Goal: Find specific page/section: Find specific page/section

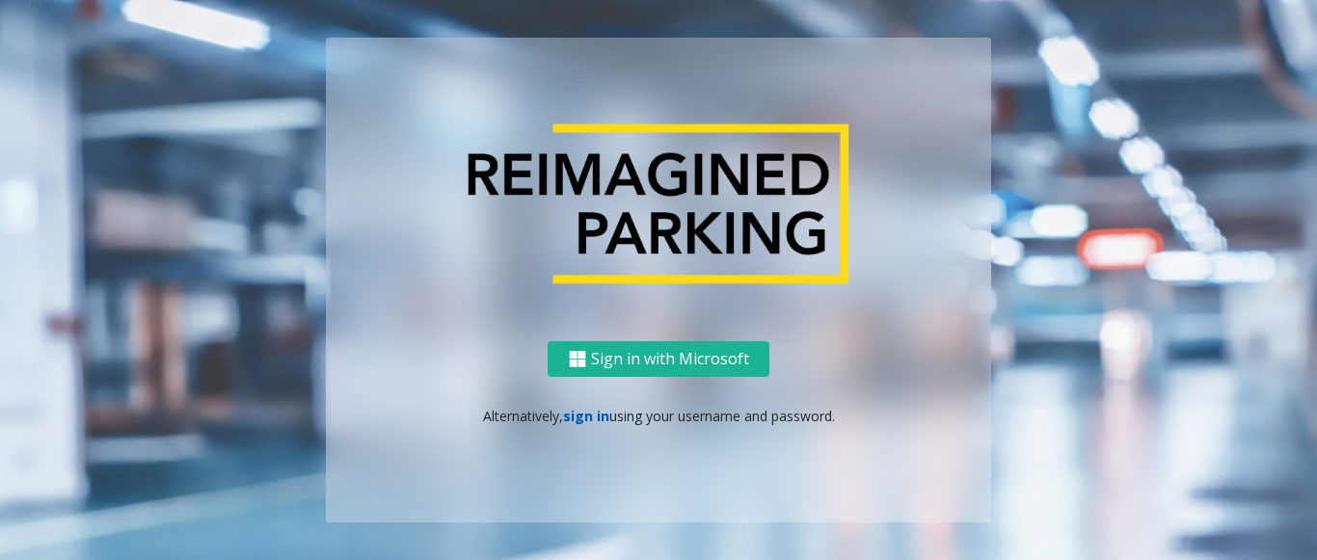
click at [581, 420] on link "sign in" at bounding box center [586, 416] width 46 height 18
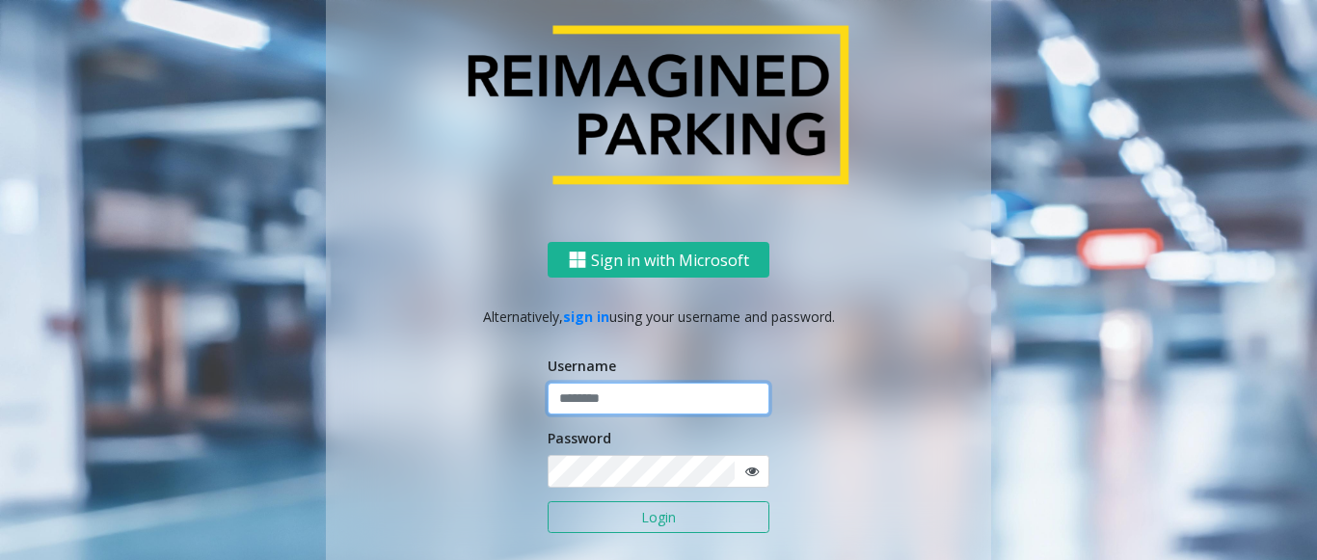
click at [573, 401] on input "text" at bounding box center [658, 399] width 222 height 33
drag, startPoint x: 626, startPoint y: 404, endPoint x: 550, endPoint y: 418, distance: 76.6
click at [550, 418] on form "Username ******* Password Login" at bounding box center [658, 455] width 222 height 199
type input "*******"
click at [584, 517] on button "Login" at bounding box center [658, 517] width 222 height 33
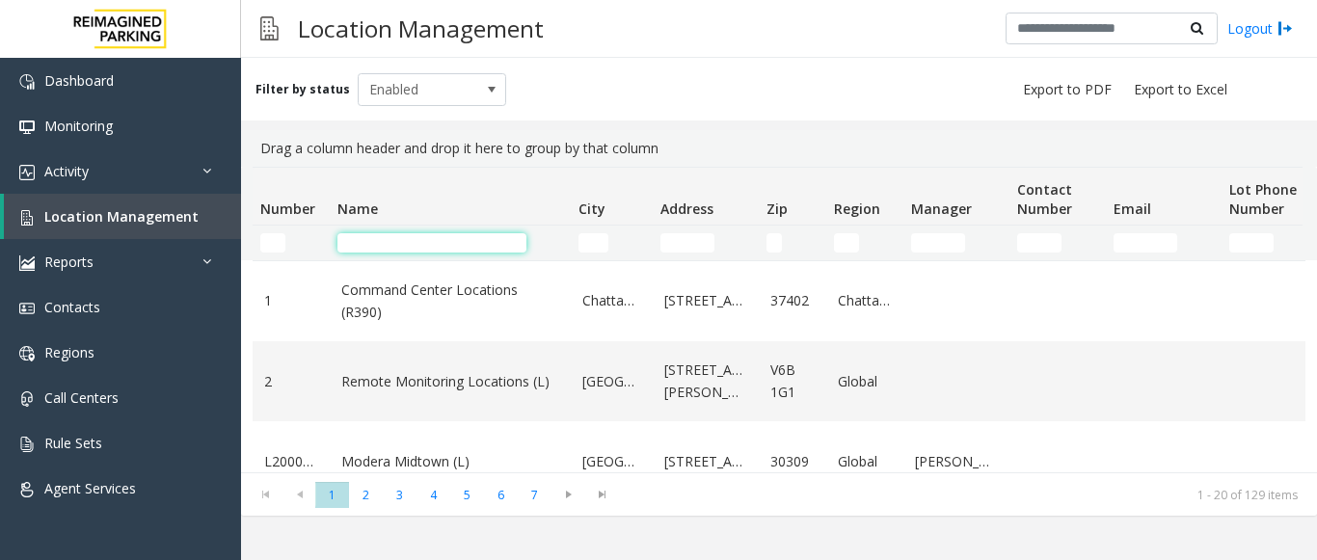
click at [381, 241] on input "Name Filter" at bounding box center [431, 242] width 189 height 19
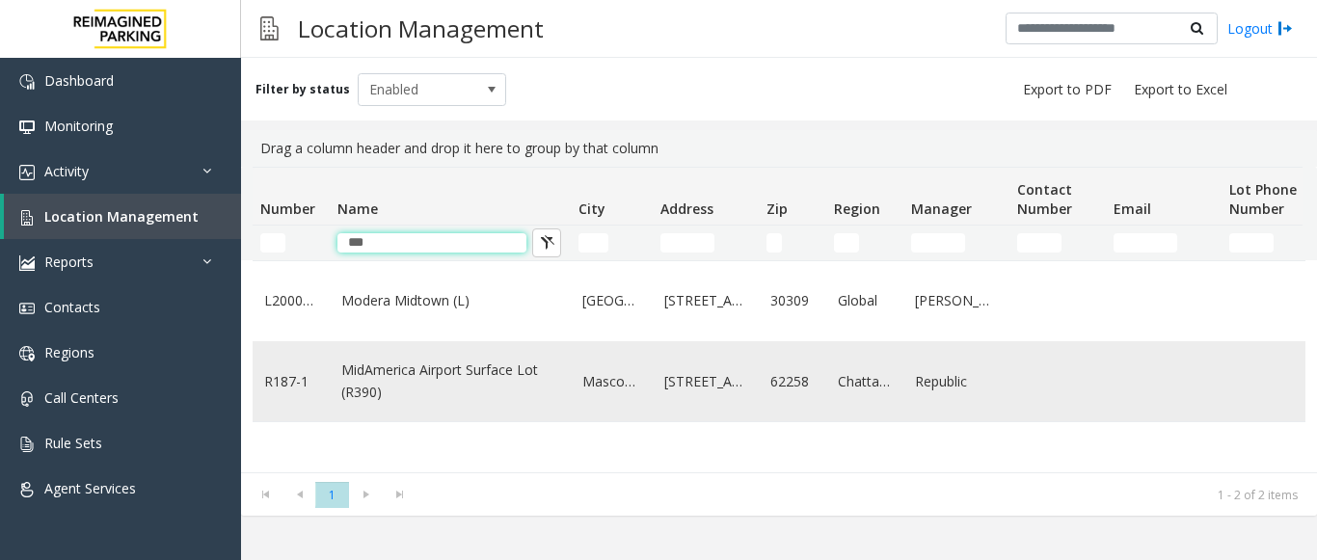
type input "***"
click at [405, 377] on link "MidAmerica Airport Surface Lot (R390)" at bounding box center [450, 381] width 218 height 43
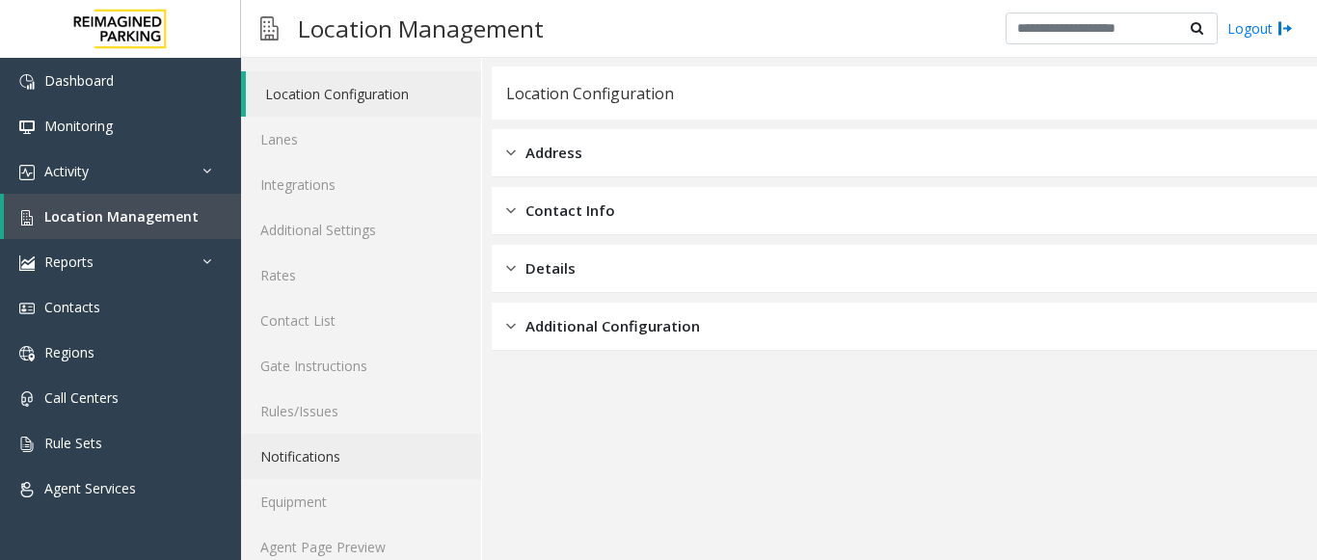
scroll to position [75, 0]
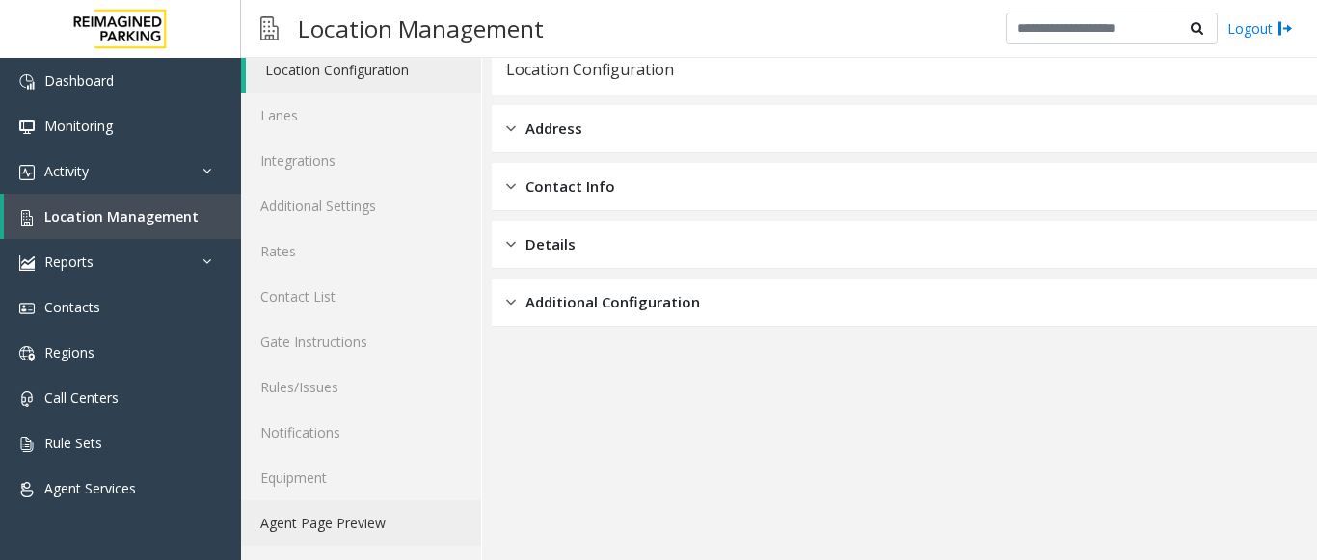
click at [353, 528] on link "Agent Page Preview" at bounding box center [361, 522] width 240 height 45
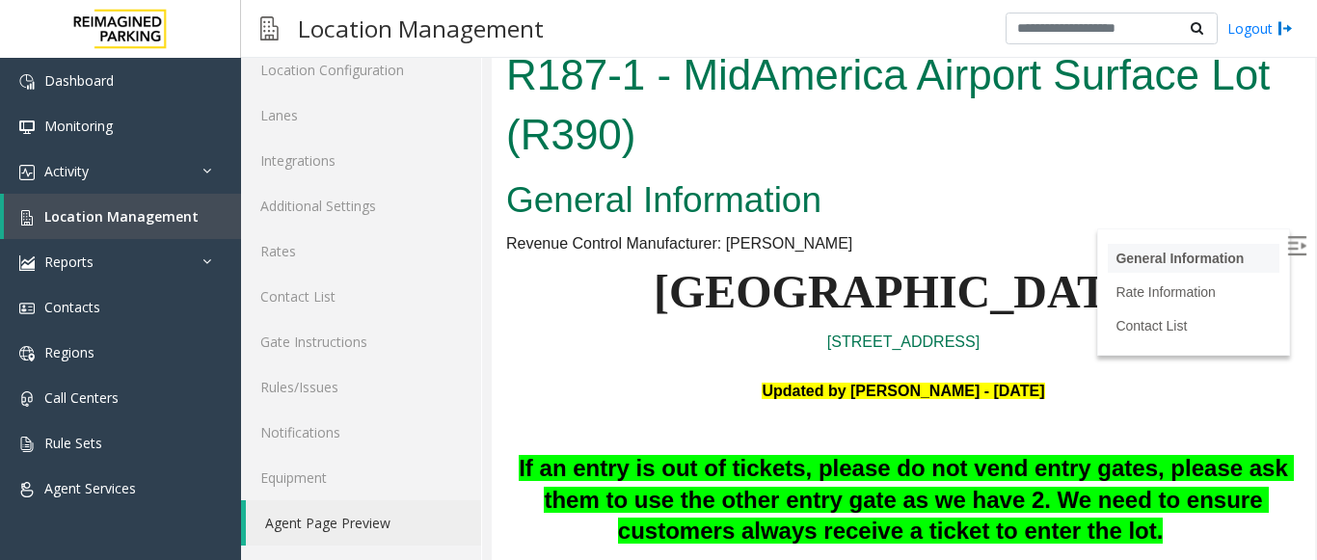
scroll to position [289, 0]
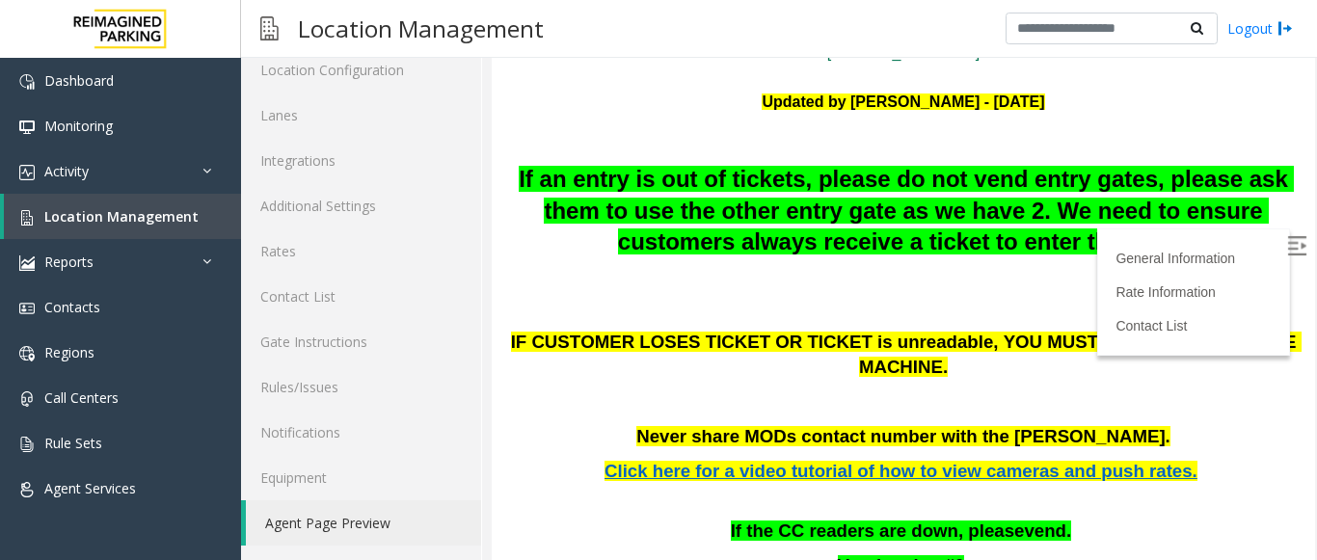
click at [1287, 247] on img at bounding box center [1296, 245] width 19 height 19
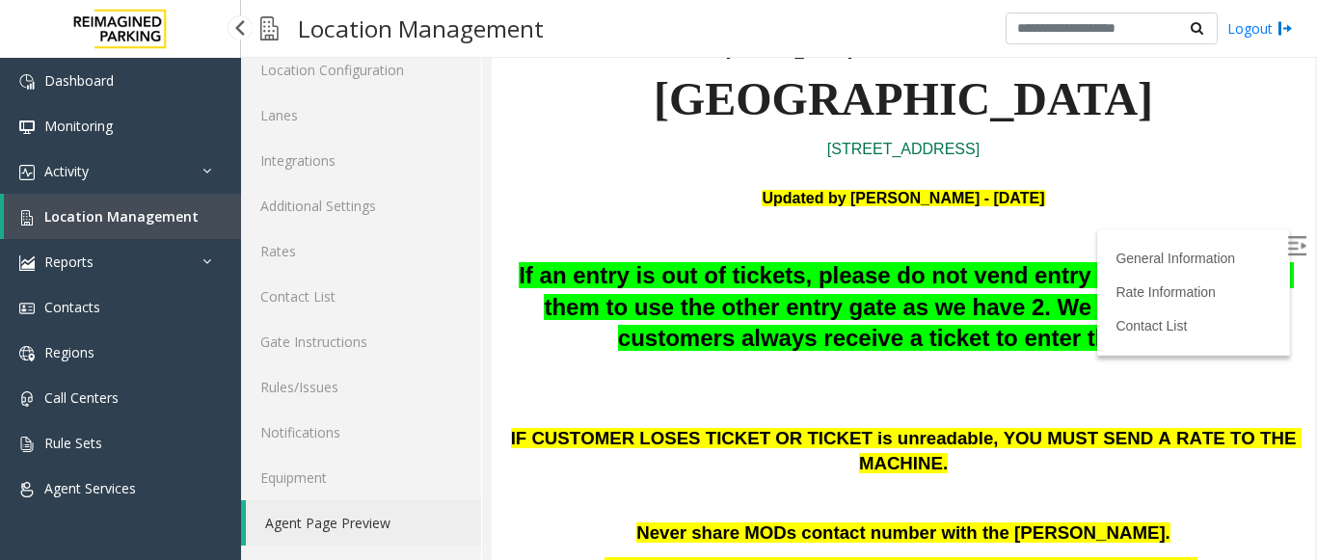
click at [148, 211] on span "Location Management" at bounding box center [121, 216] width 154 height 18
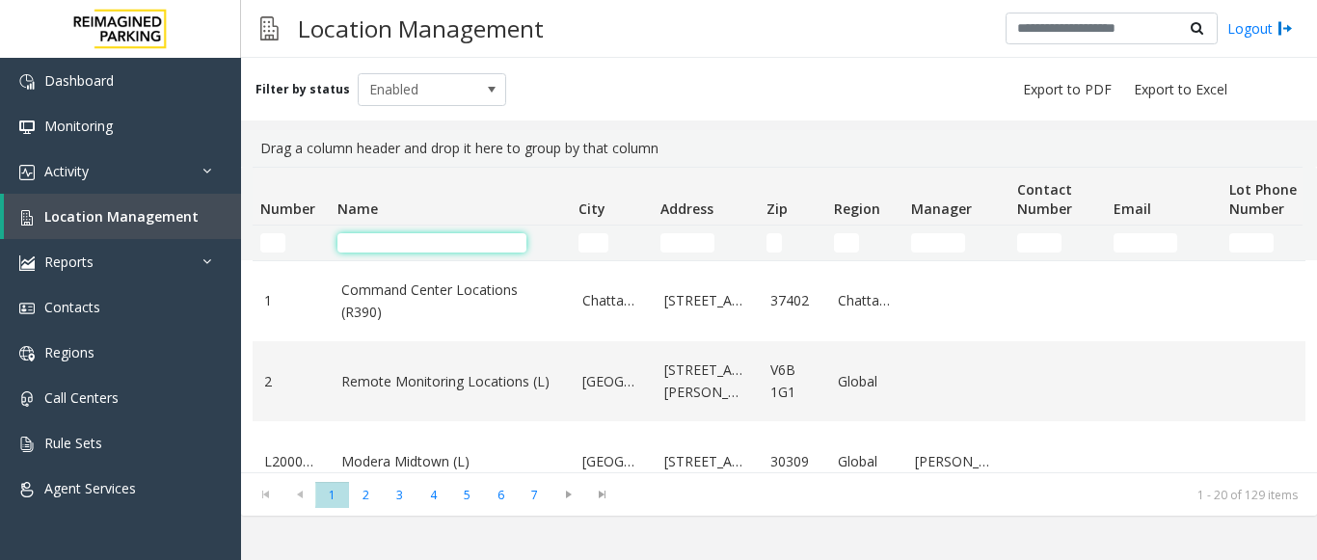
click at [395, 237] on input "Name Filter" at bounding box center [431, 242] width 189 height 19
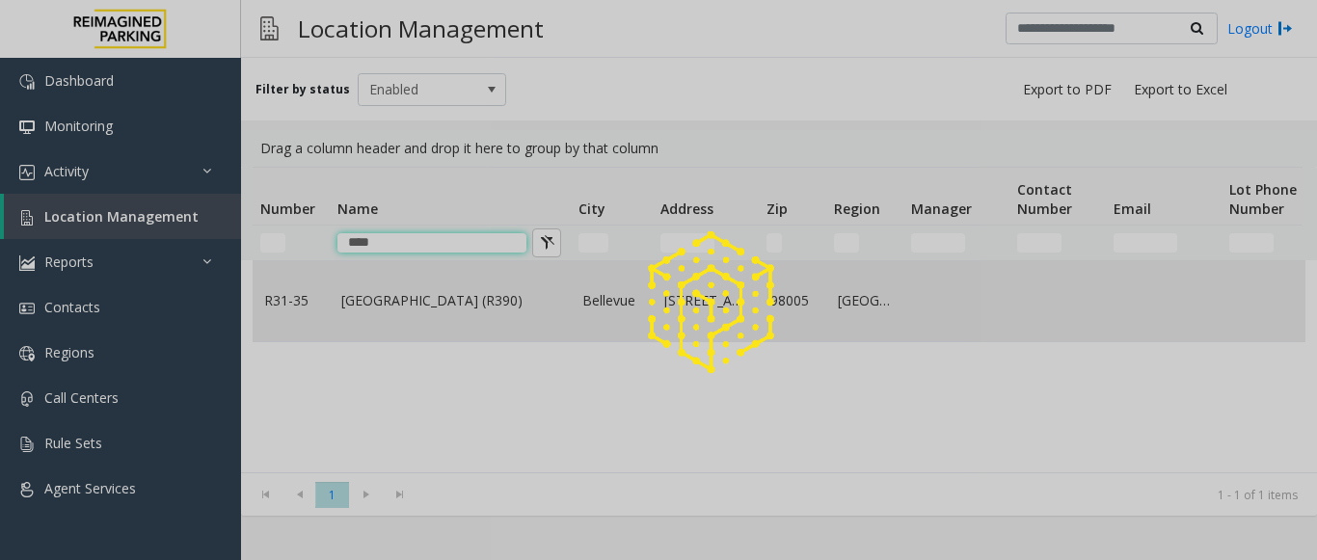
type input "****"
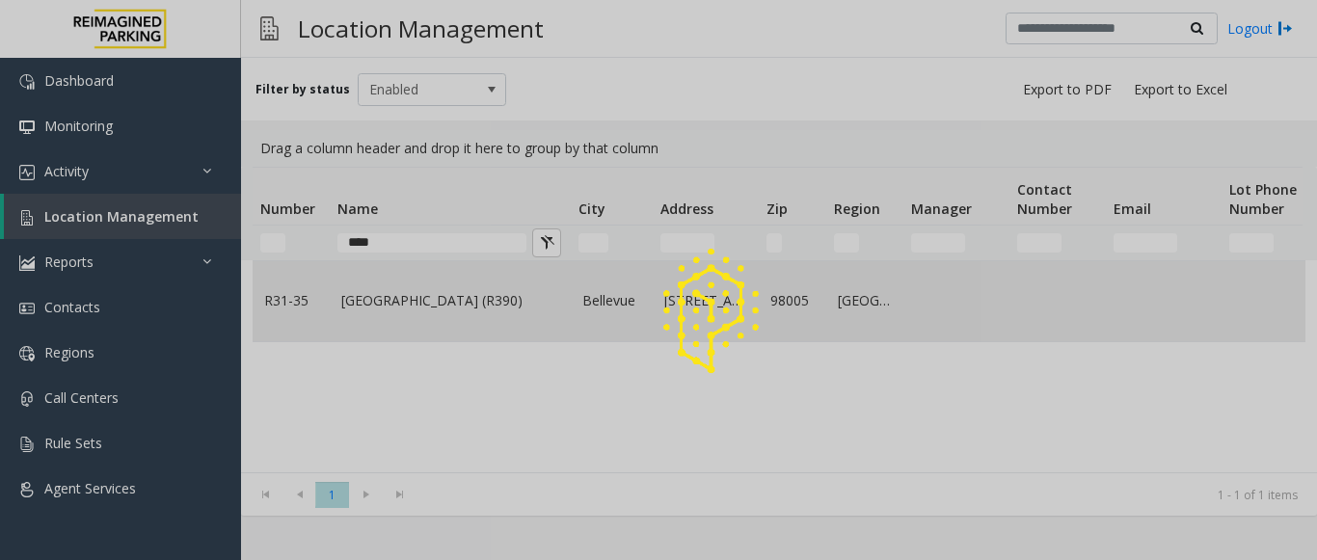
click at [405, 311] on link "Sunset Corporate Campus (R390)" at bounding box center [450, 300] width 218 height 21
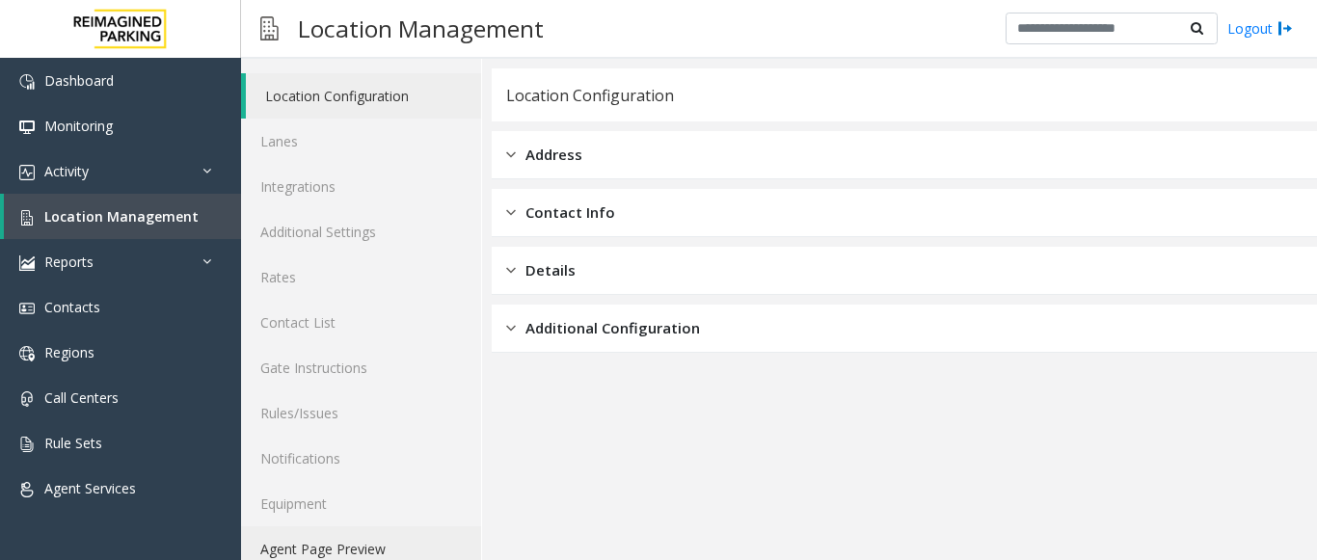
scroll to position [75, 0]
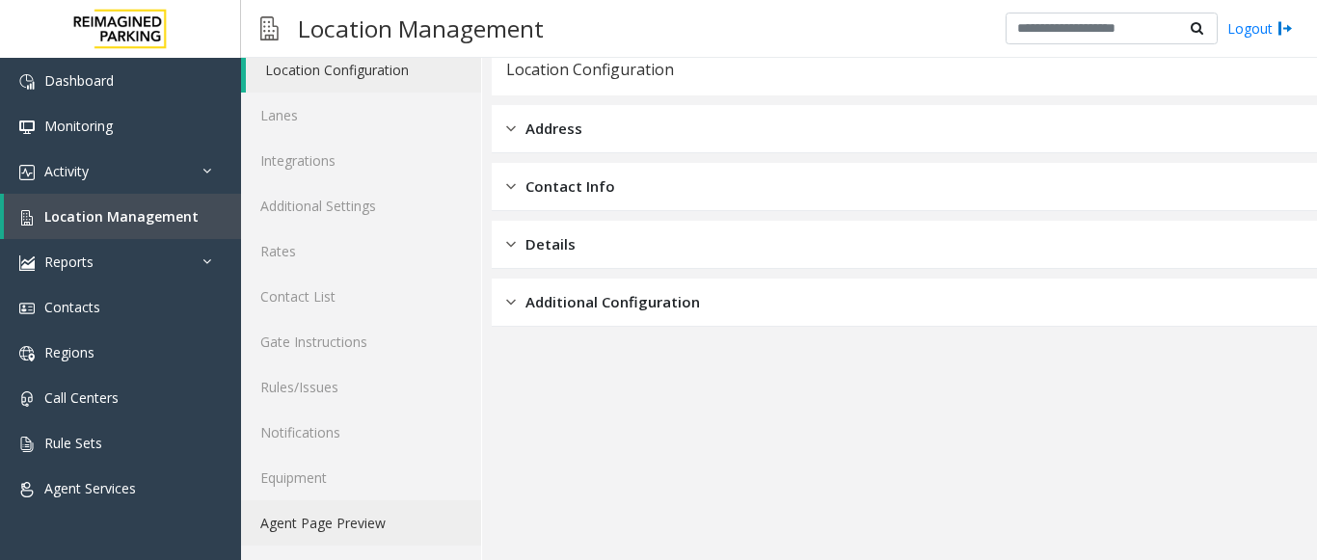
click at [328, 526] on link "Agent Page Preview" at bounding box center [361, 522] width 240 height 45
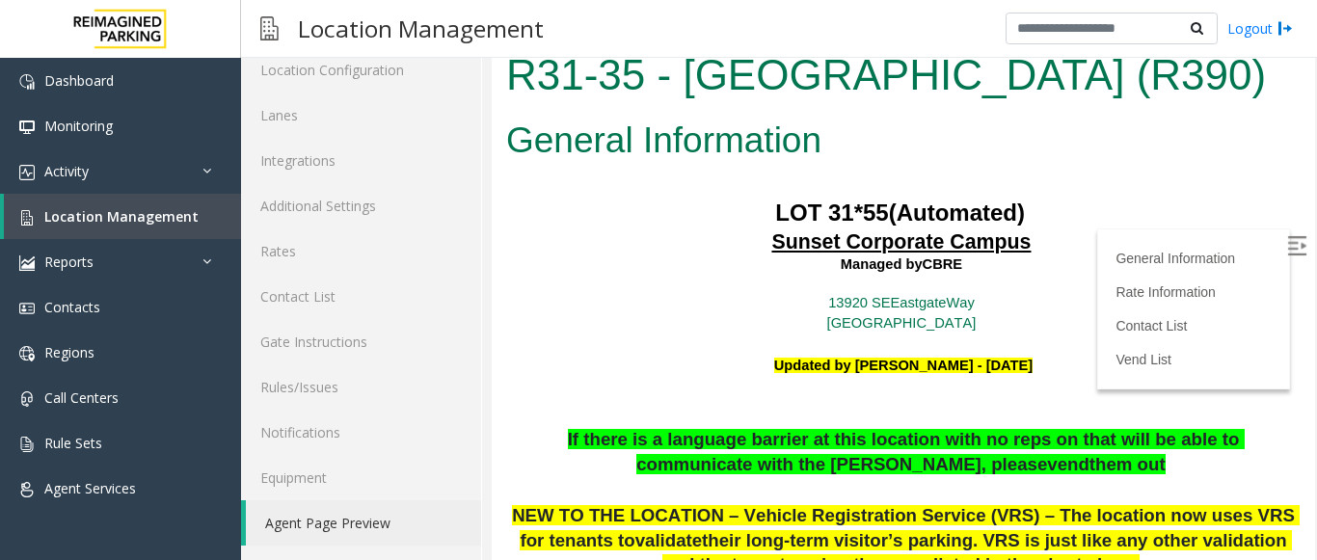
click at [1287, 236] on img at bounding box center [1296, 245] width 19 height 19
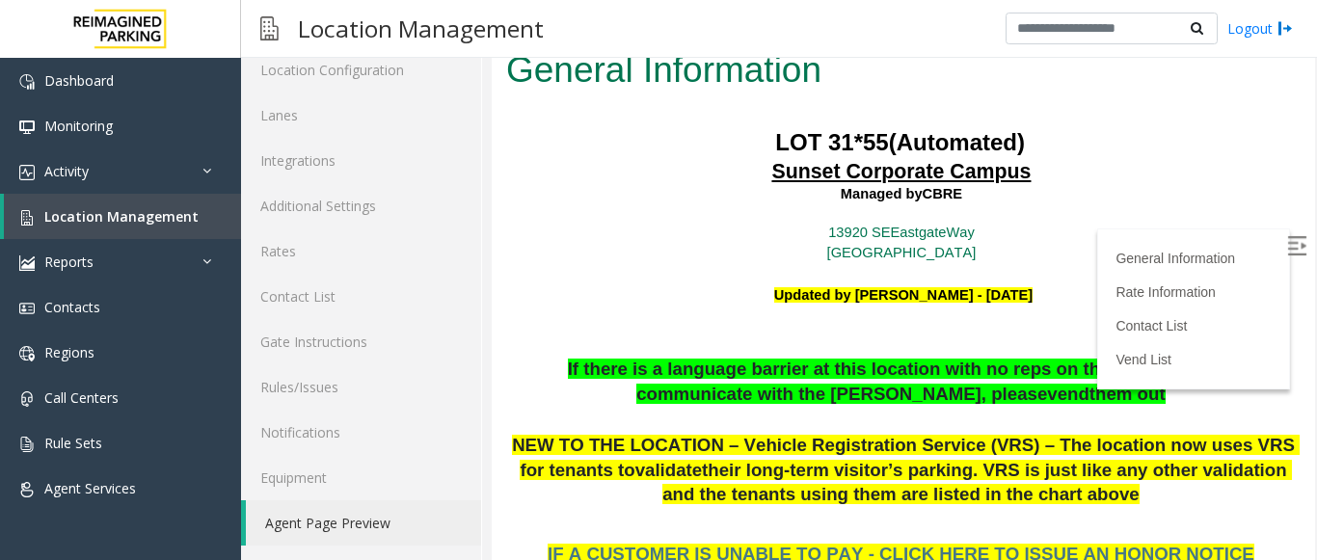
scroll to position [440, 0]
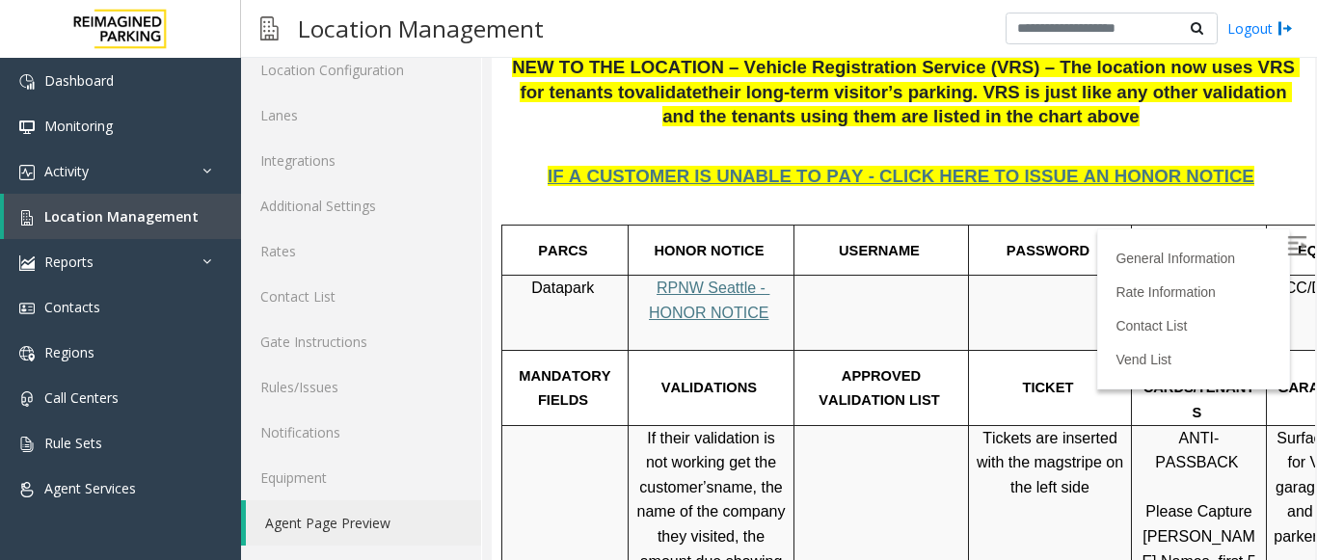
drag, startPoint x: 1289, startPoint y: 147, endPoint x: 1804, endPoint y: 192, distance: 517.6
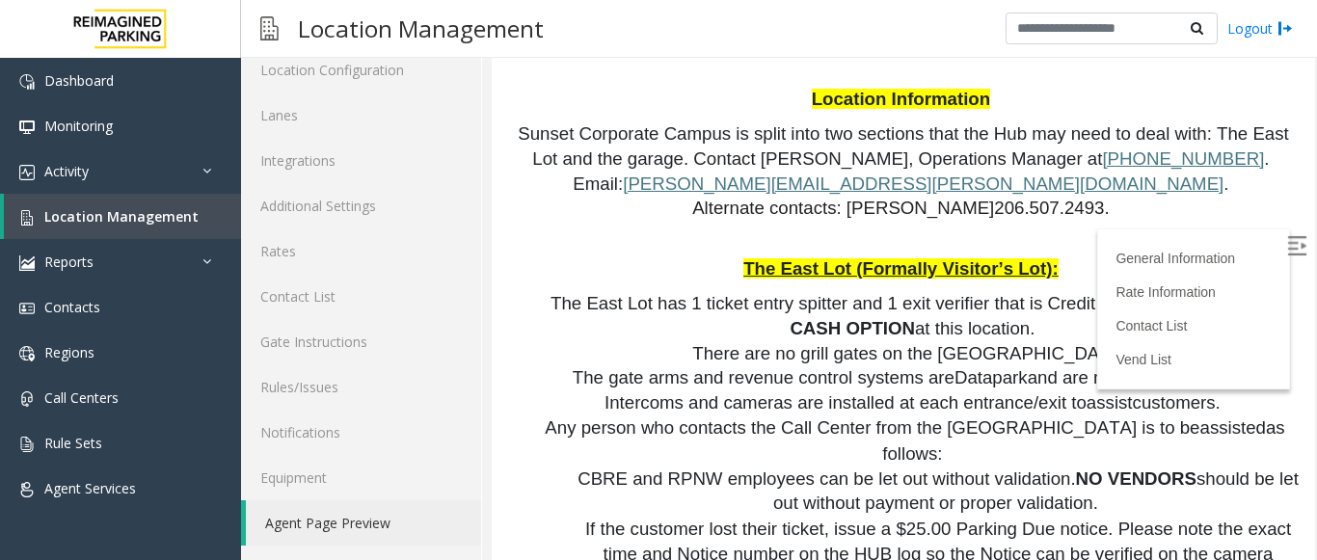
scroll to position [1325, 0]
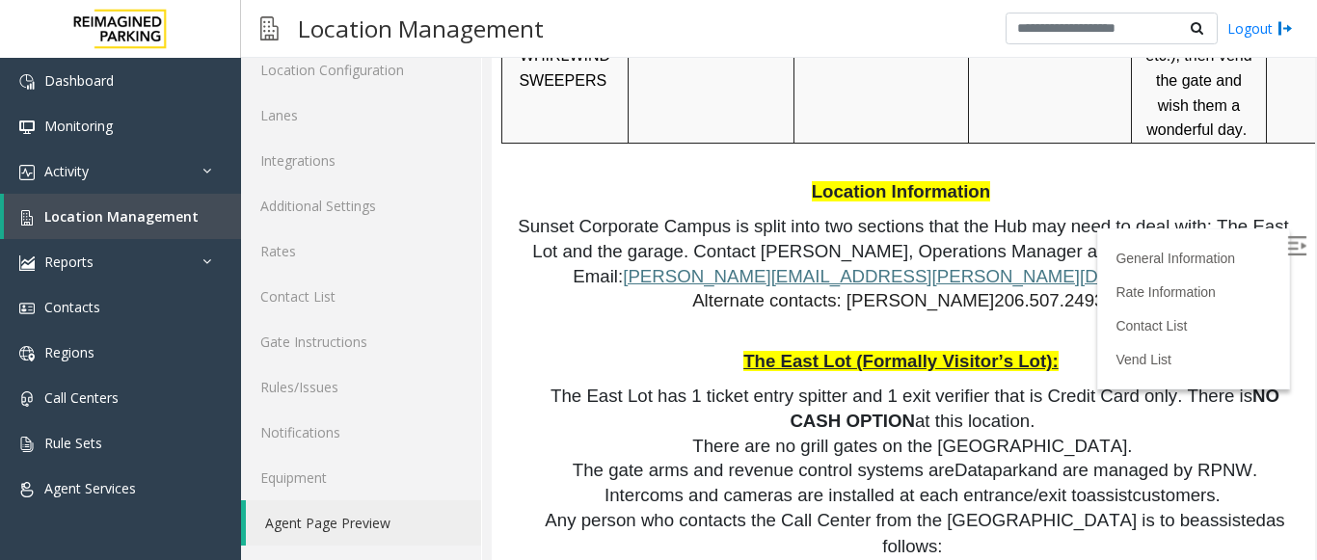
click at [723, 180] on p "Location Information" at bounding box center [903, 192] width 794 height 25
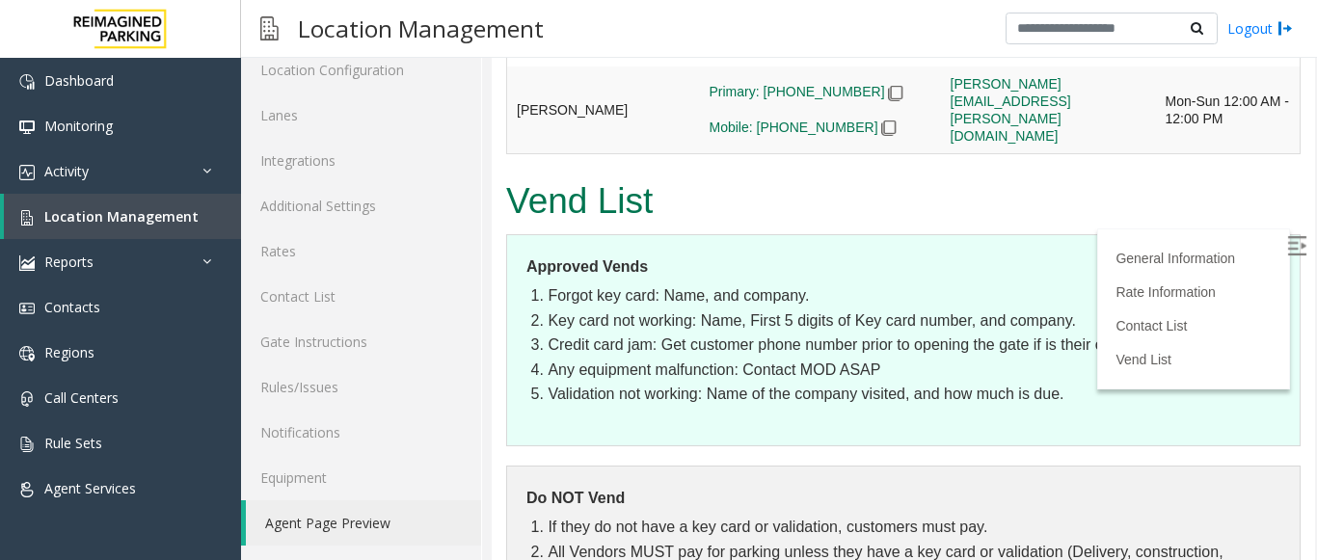
scroll to position [3869, 0]
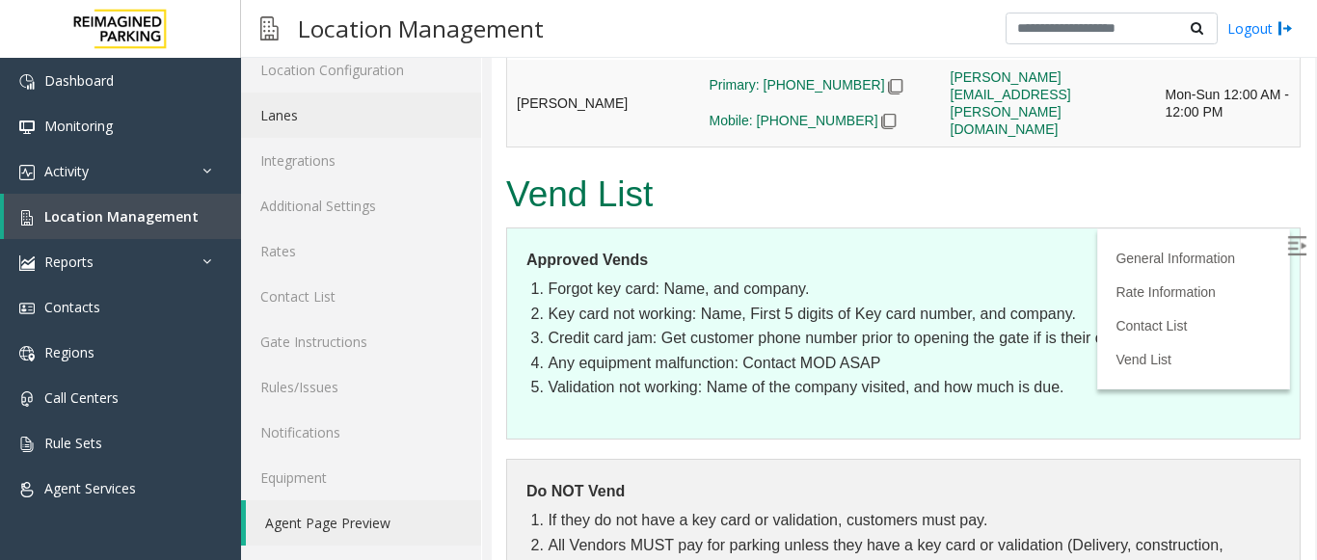
click at [342, 123] on link "Lanes" at bounding box center [361, 115] width 240 height 45
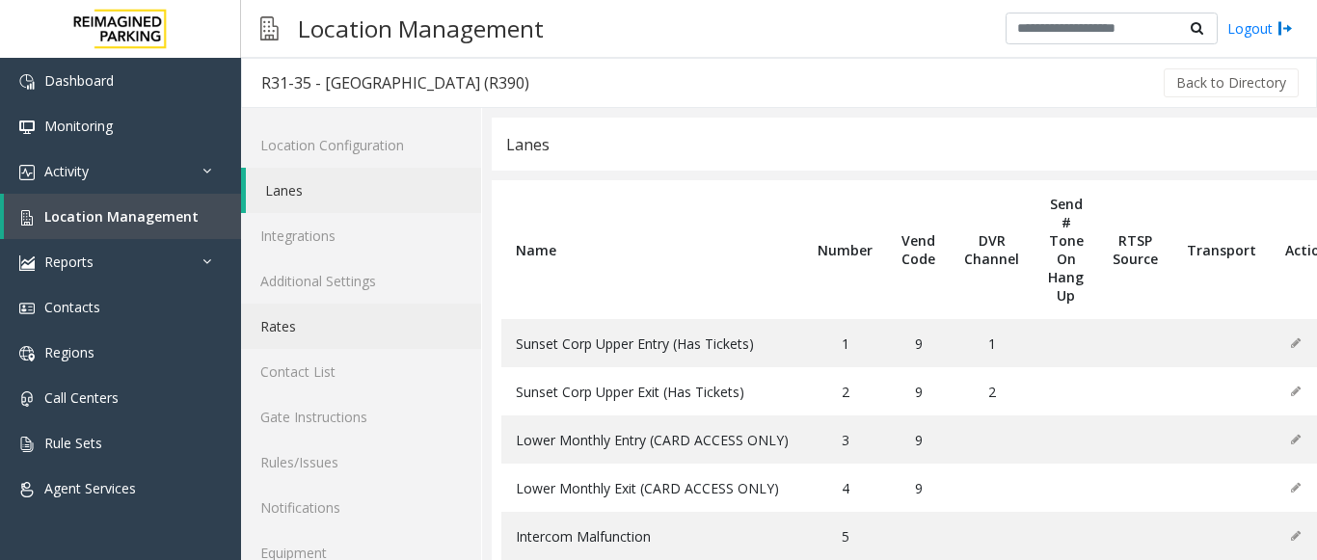
click at [359, 316] on link "Rates" at bounding box center [361, 326] width 240 height 45
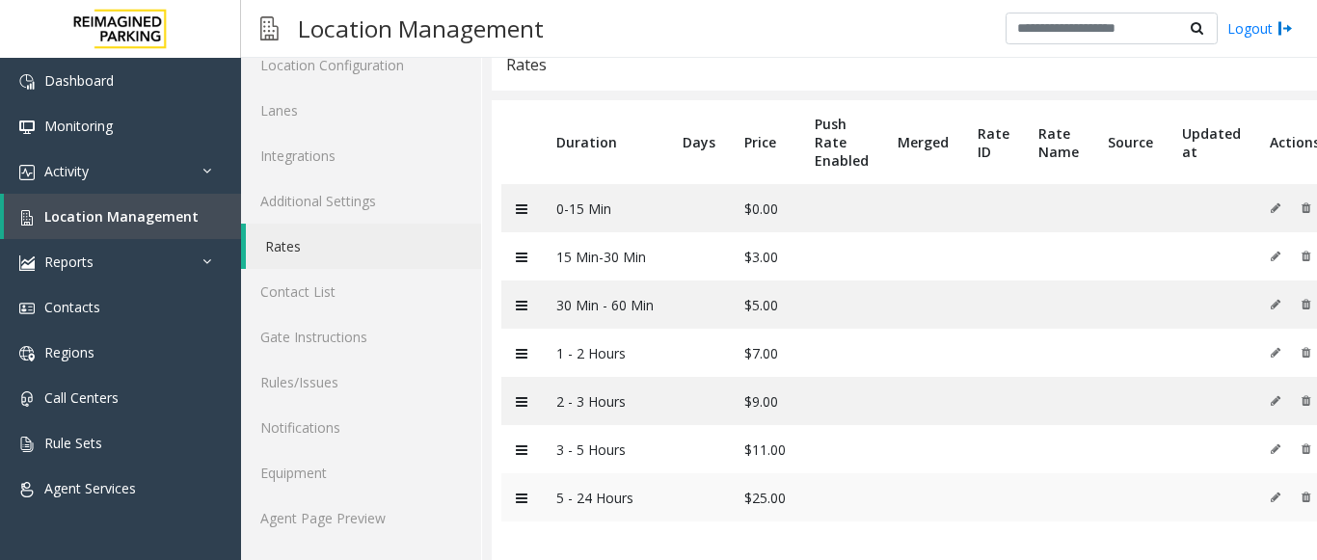
scroll to position [94, 0]
click at [338, 108] on link "Lanes" at bounding box center [361, 110] width 240 height 45
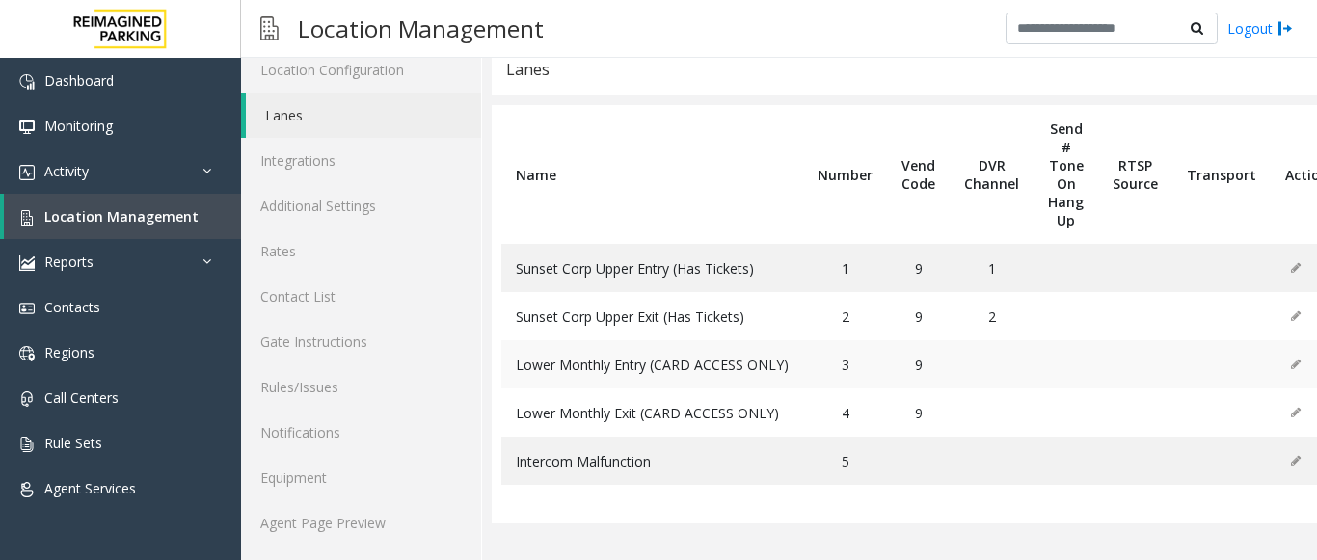
scroll to position [75, 0]
click at [157, 228] on link "Location Management" at bounding box center [122, 216] width 237 height 45
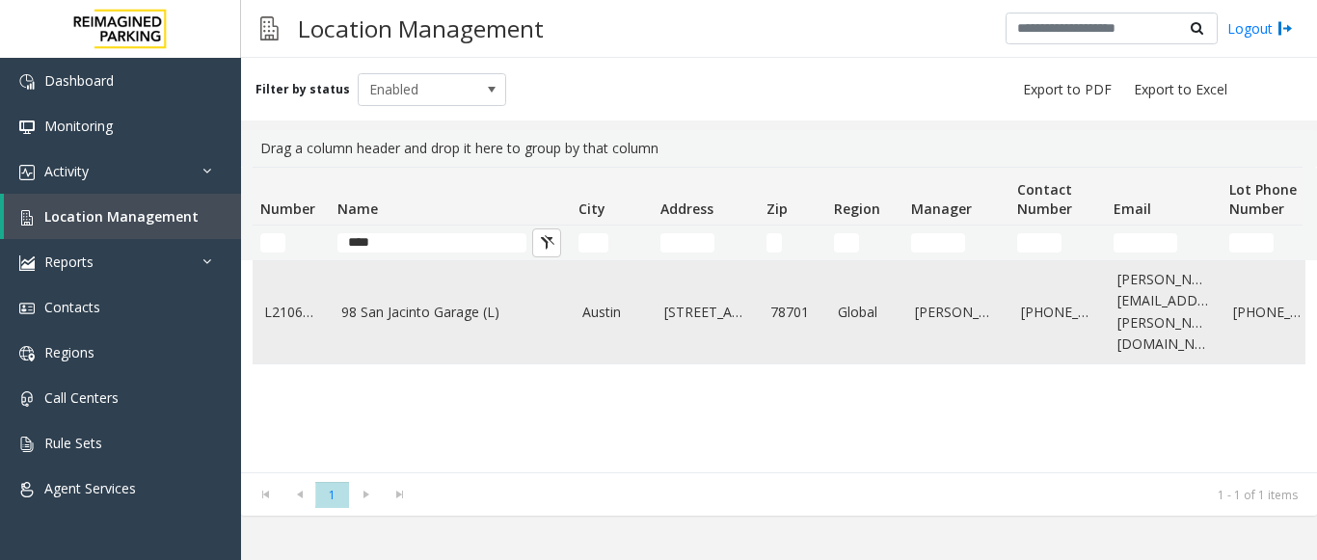
type input "***"
click at [426, 310] on link "98 San Jacinto Garage (L)" at bounding box center [450, 312] width 218 height 21
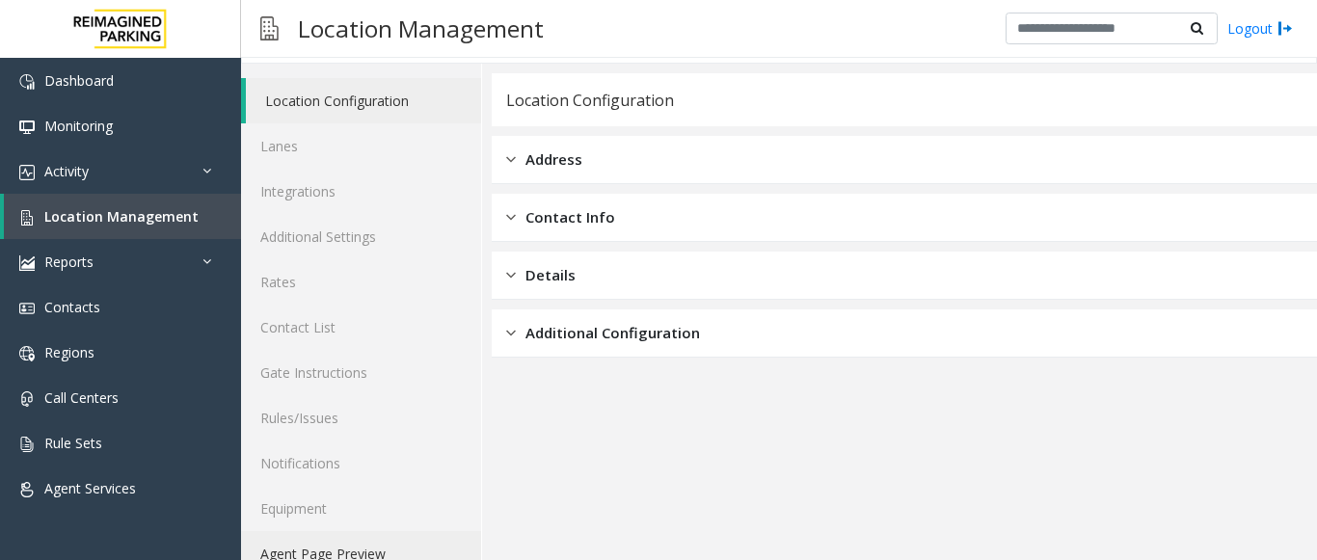
scroll to position [75, 0]
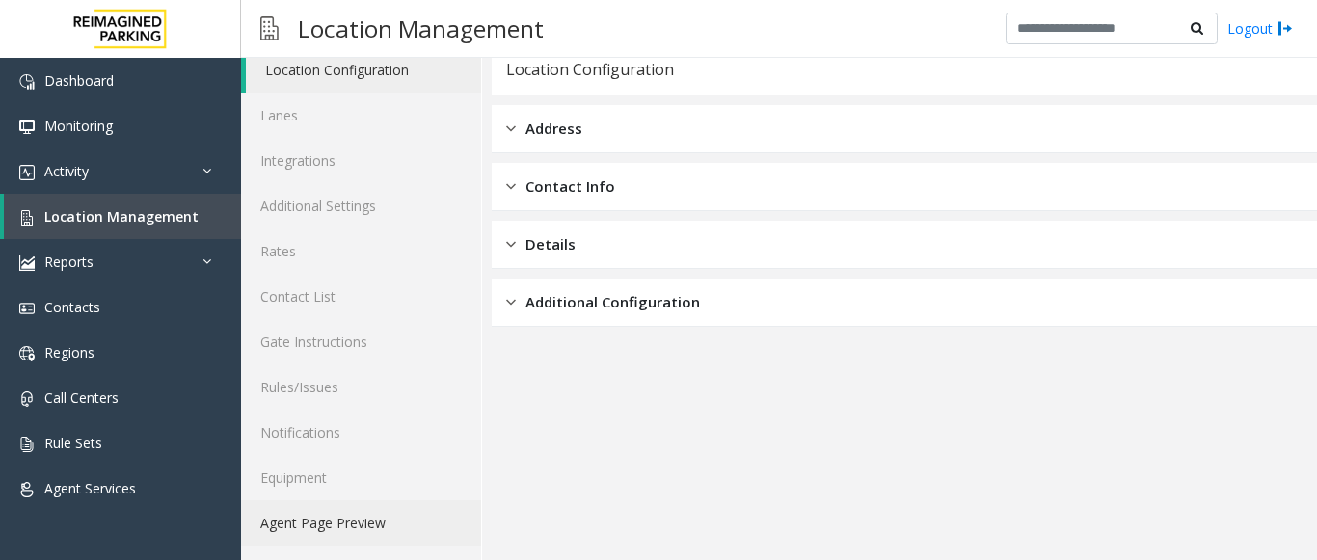
click at [323, 514] on link "Agent Page Preview" at bounding box center [361, 522] width 240 height 45
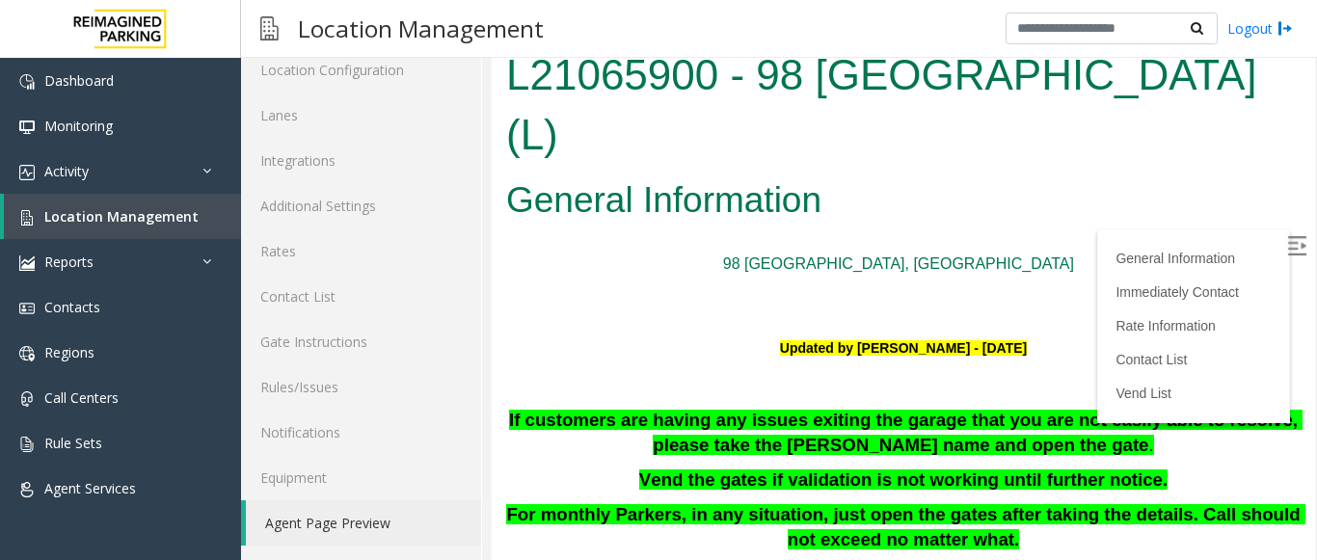
scroll to position [386, 0]
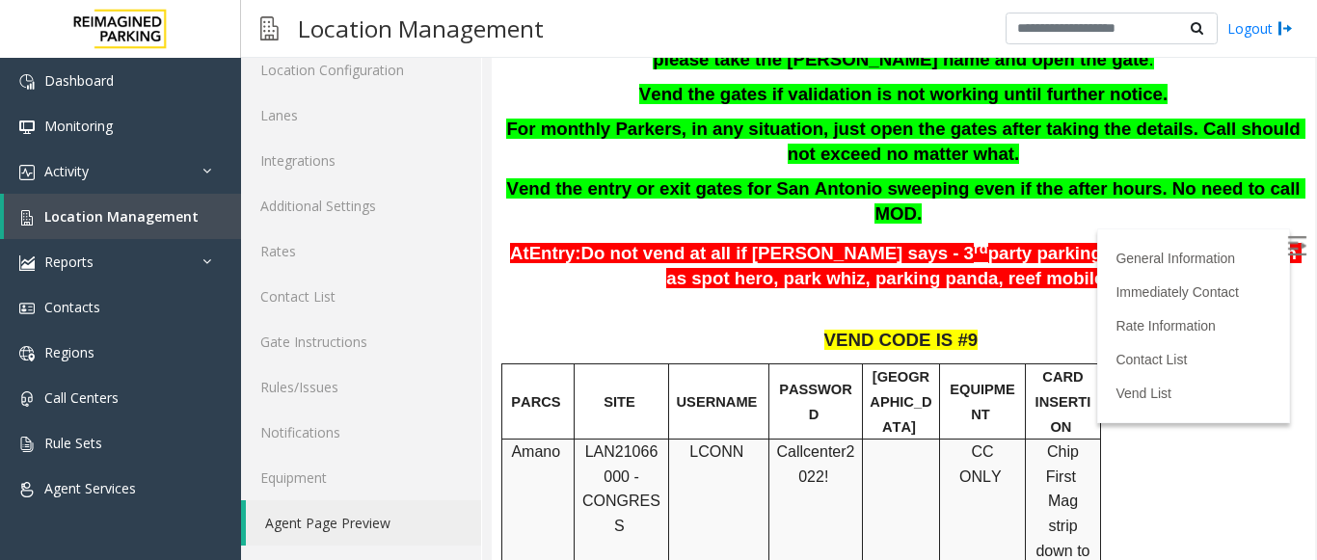
click at [1287, 239] on img at bounding box center [1296, 245] width 19 height 19
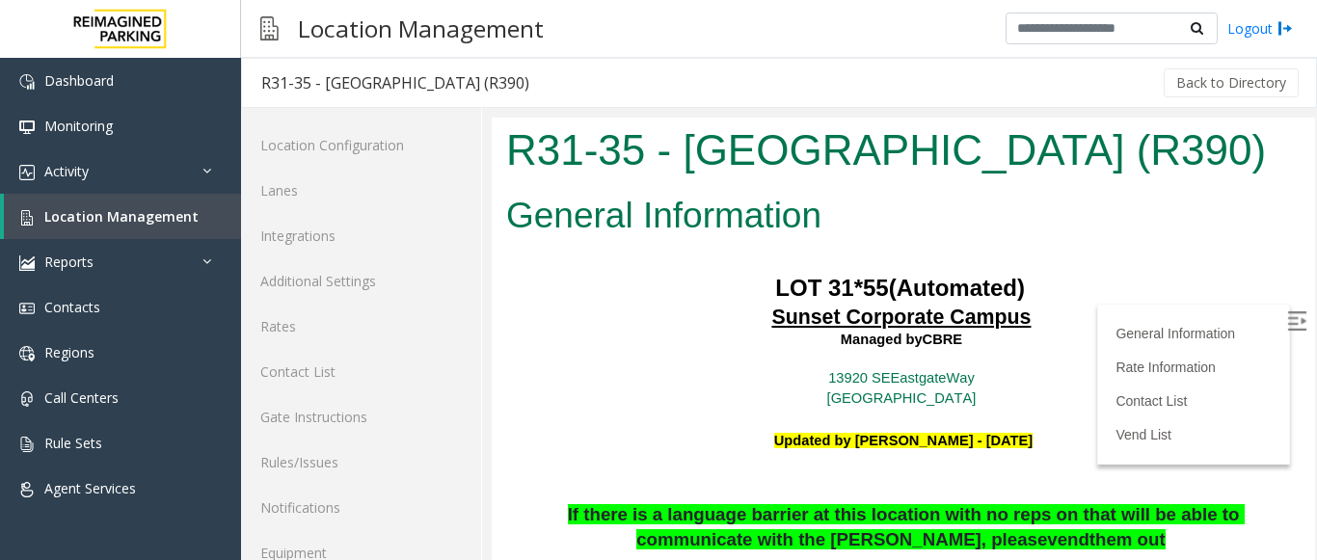
click at [1287, 311] on img at bounding box center [1296, 320] width 19 height 19
click at [1284, 316] on label at bounding box center [1298, 323] width 29 height 29
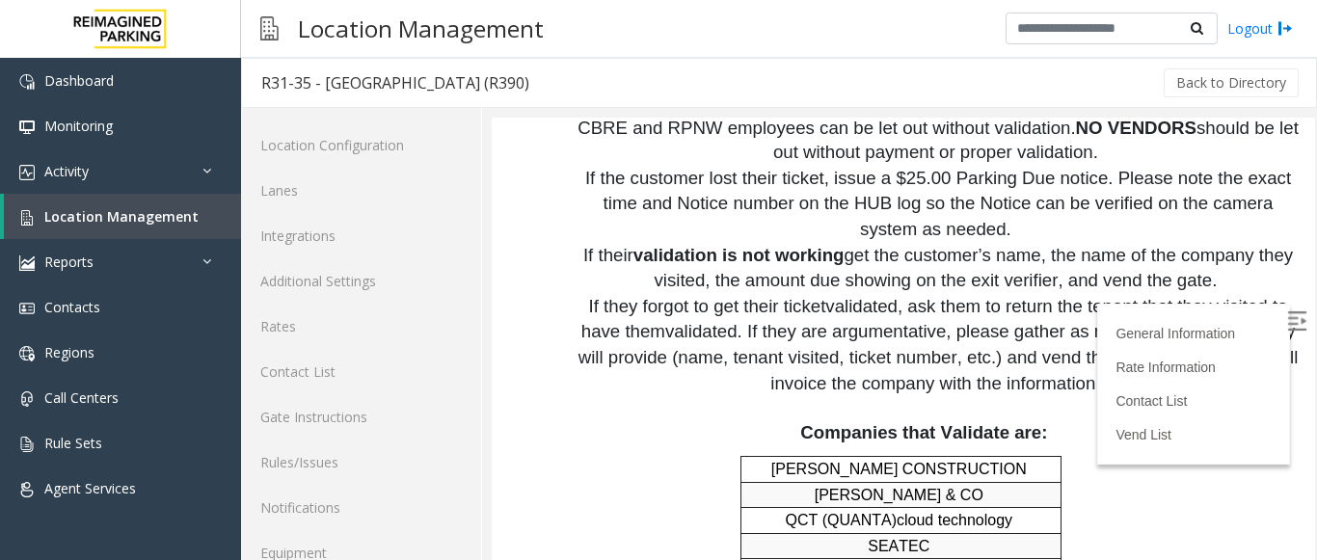
scroll to position [1831, 0]
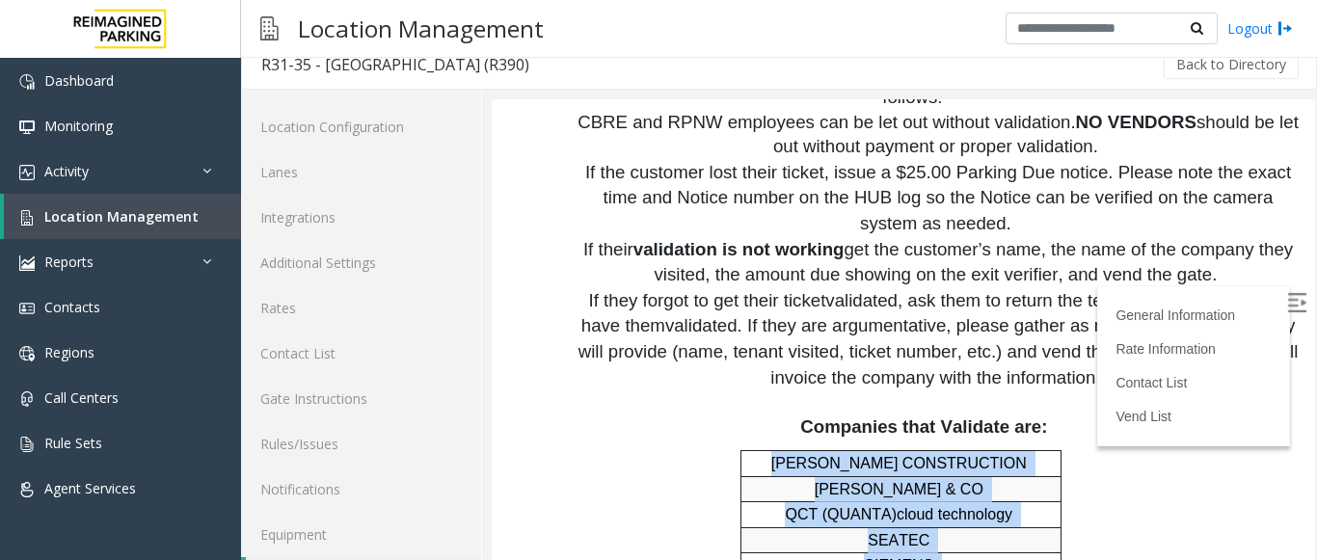
drag, startPoint x: 779, startPoint y: 388, endPoint x: 1016, endPoint y: 547, distance: 285.5
click at [1016, 559] on tbody "[PERSON_NAME] CONSTRUCTION [PERSON_NAME] & CO QCT (QUANTA) cloud technology SEA…" at bounding box center [901, 565] width 320 height 230
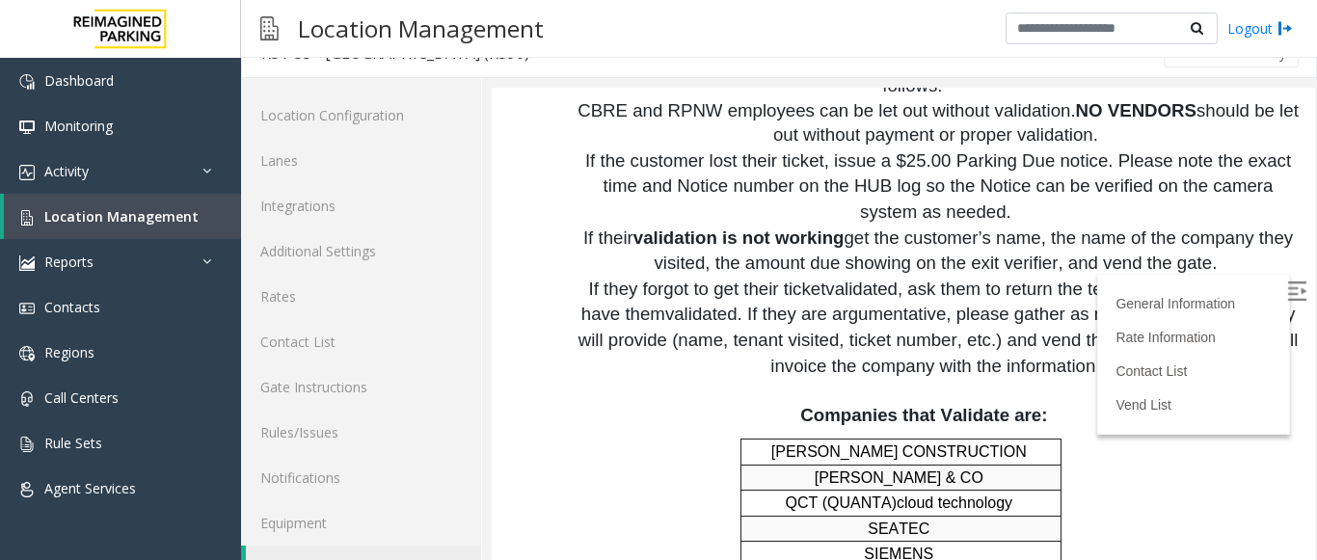
click at [1084, 455] on div "[PERSON_NAME] CONSTRUCTION [PERSON_NAME] & CO QCT (QUANTA) cloud technology SEA…" at bounding box center [900, 554] width 799 height 231
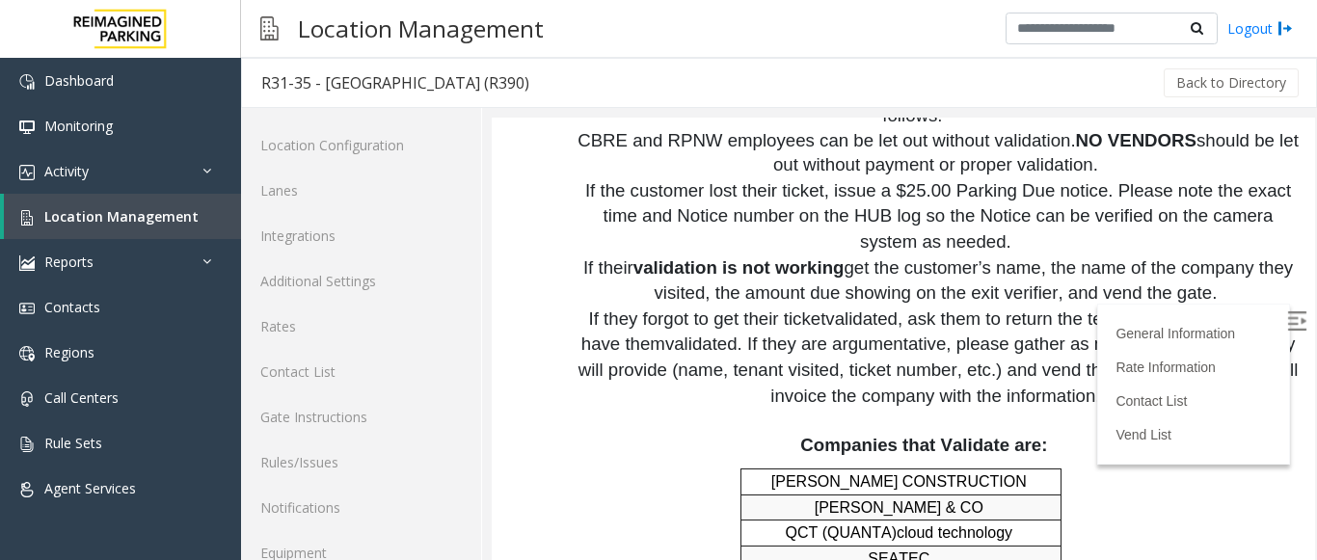
scroll to position [30, 0]
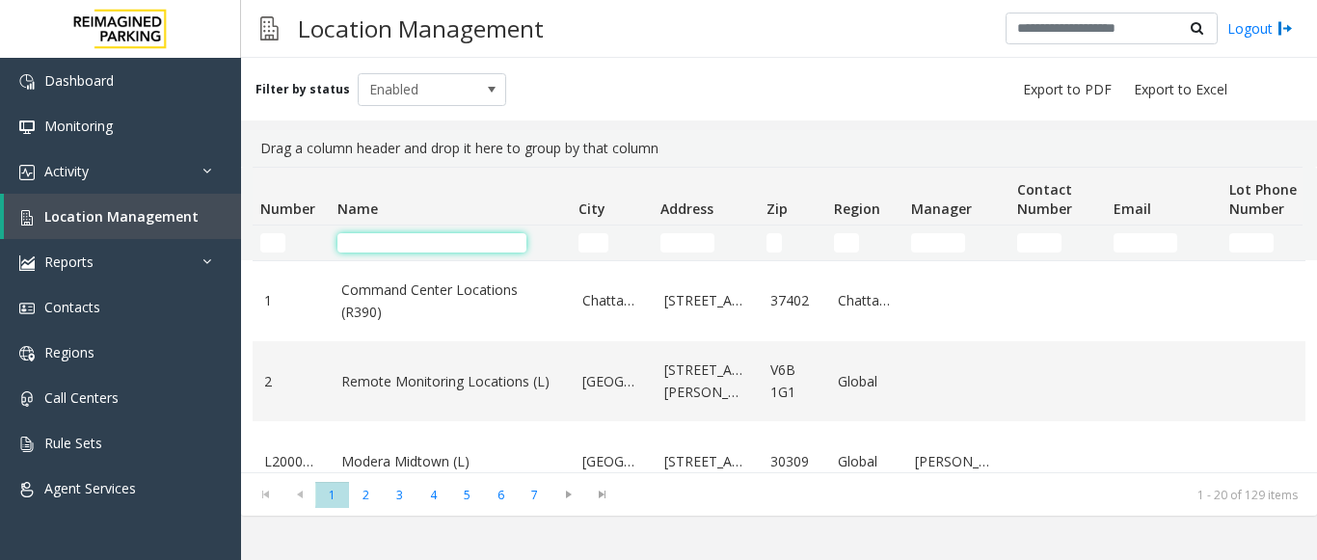
click at [364, 238] on input "Name Filter" at bounding box center [431, 242] width 189 height 19
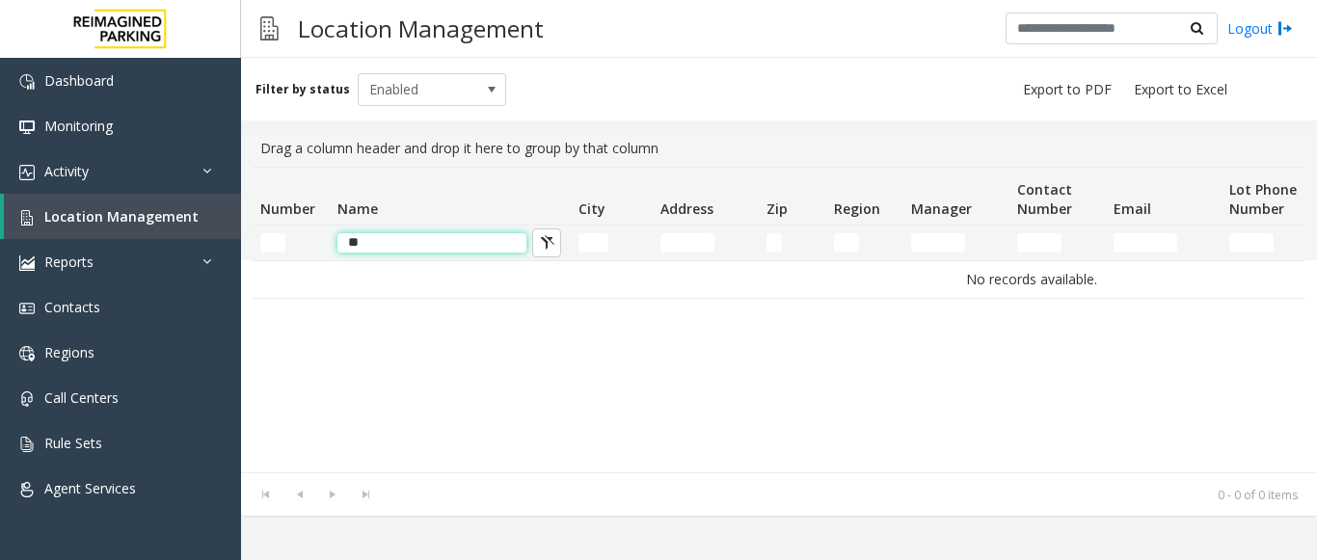
type input "*"
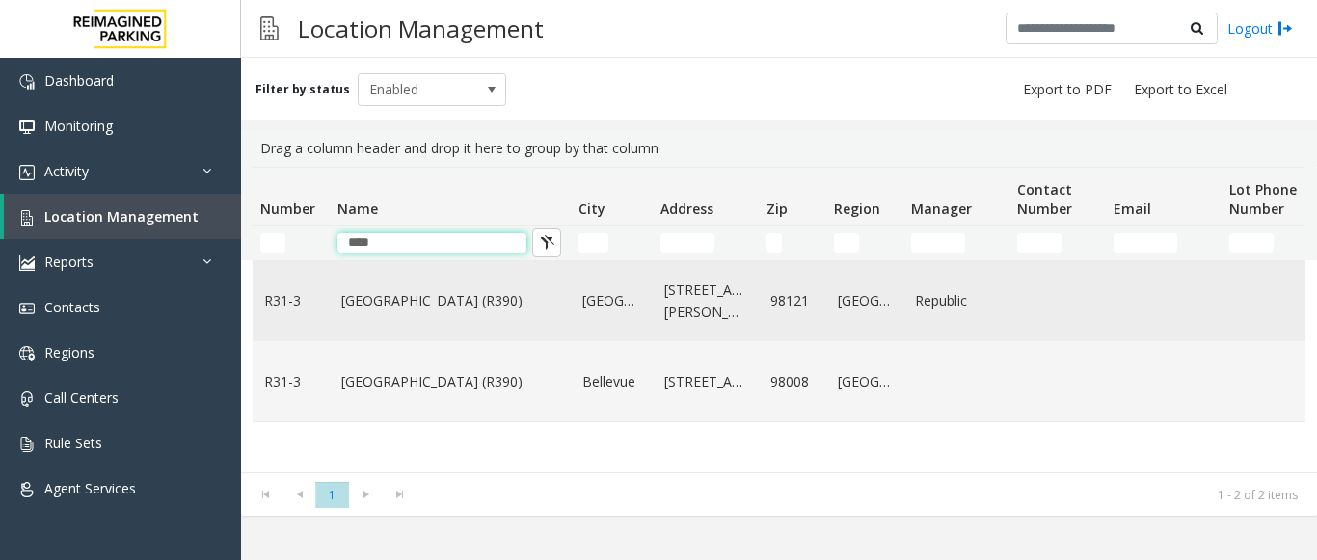
type input "****"
click at [378, 293] on link "[GEOGRAPHIC_DATA] (R390)" at bounding box center [450, 300] width 218 height 21
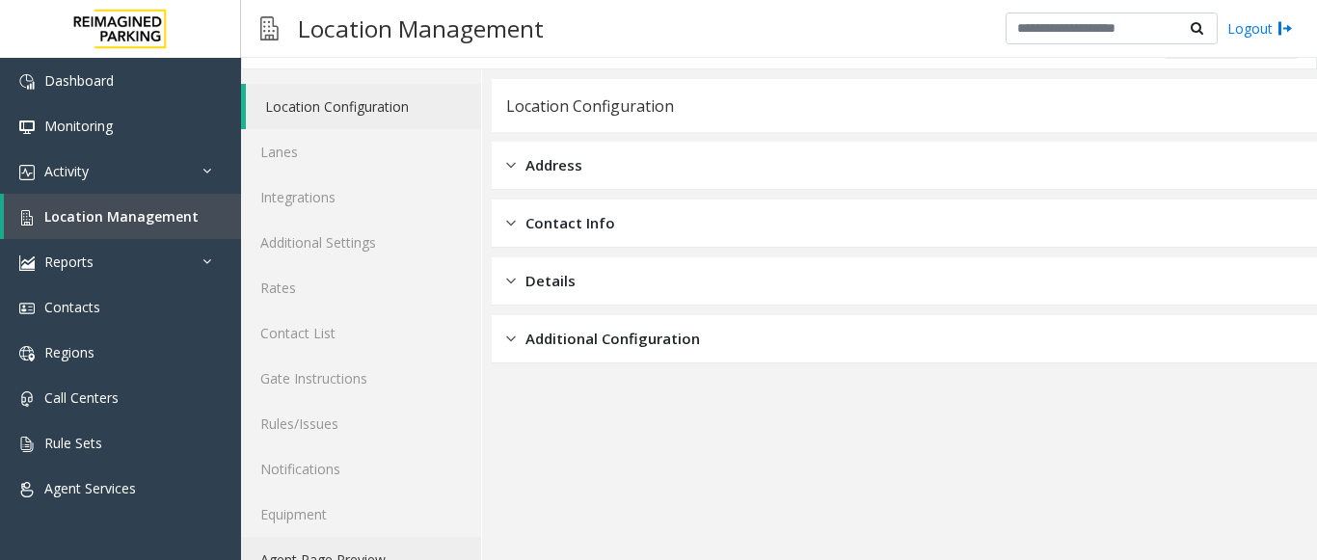
scroll to position [75, 0]
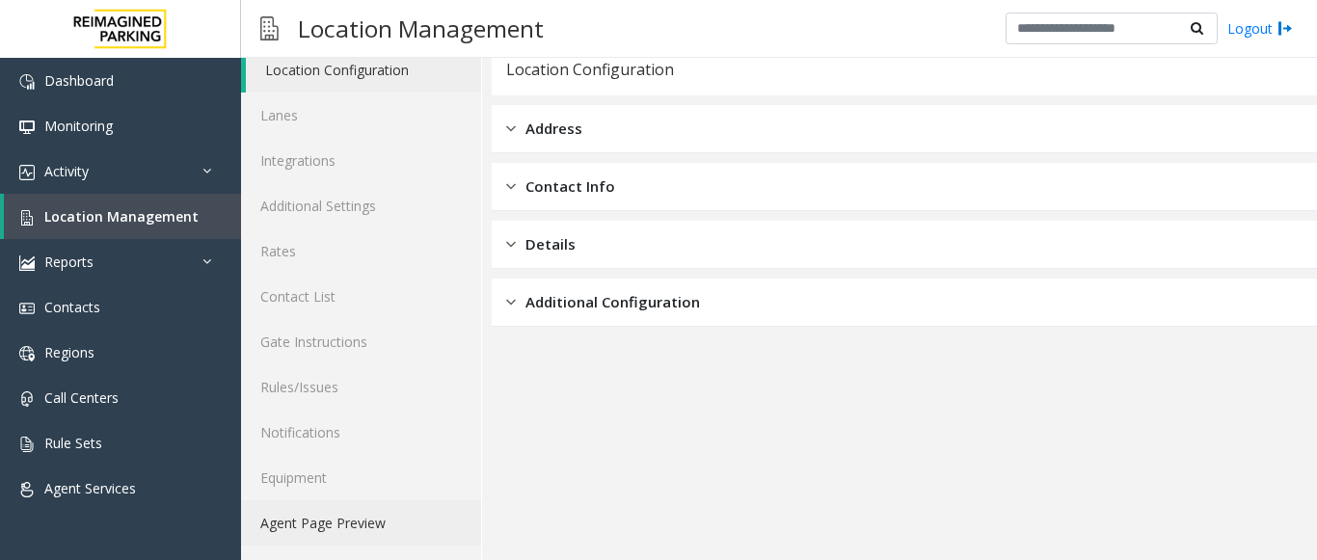
click at [370, 532] on link "Agent Page Preview" at bounding box center [361, 522] width 240 height 45
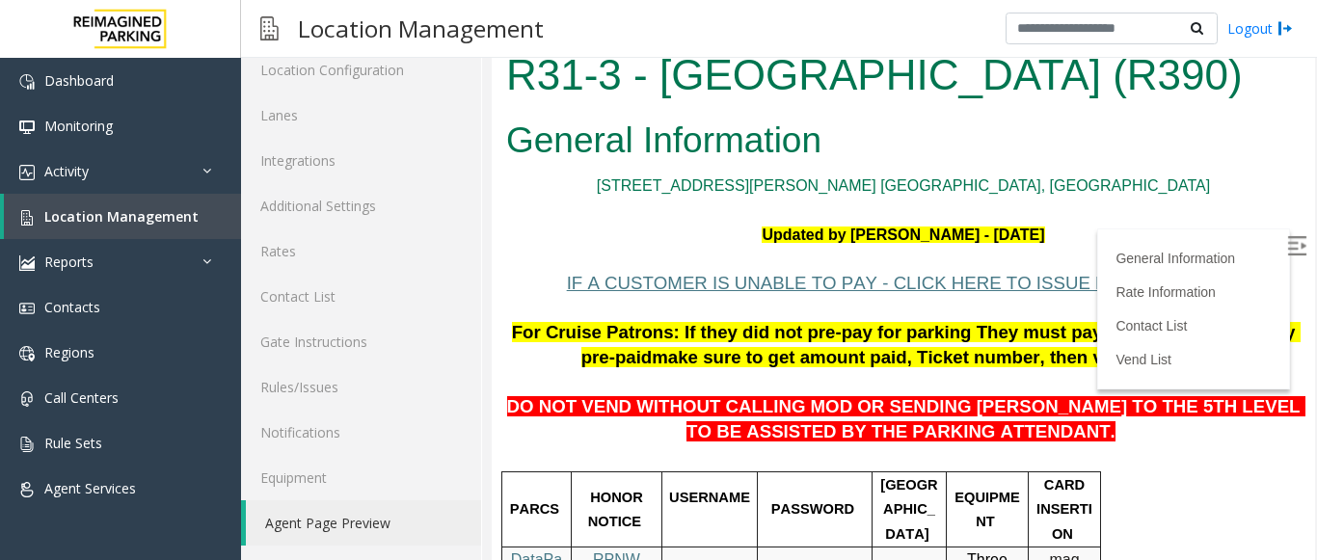
drag, startPoint x: 1172, startPoint y: 69, endPoint x: 510, endPoint y: 96, distance: 662.7
click at [510, 96] on h1 "R31-3 - [GEOGRAPHIC_DATA] (R390)" at bounding box center [903, 75] width 794 height 60
copy h1 "R31-3 - [GEOGRAPHIC_DATA] (R390)"
click at [1287, 246] on img at bounding box center [1296, 245] width 19 height 19
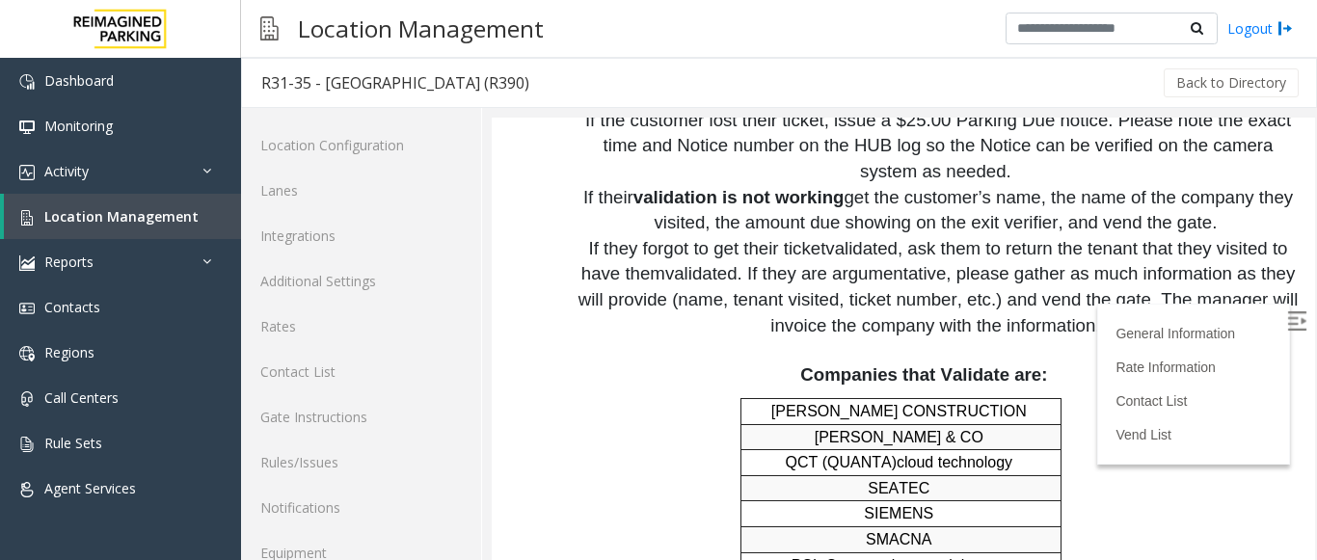
scroll to position [30, 0]
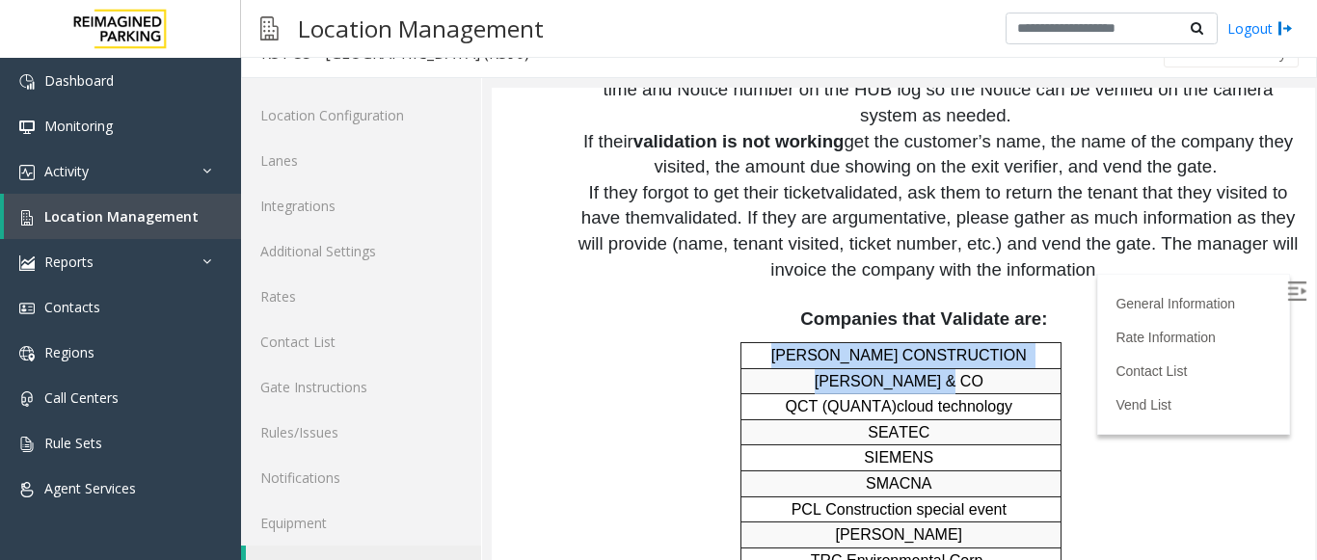
drag, startPoint x: 786, startPoint y: 282, endPoint x: 931, endPoint y: 302, distance: 146.8
click at [931, 342] on tbody "[PERSON_NAME] CONSTRUCTION [PERSON_NAME] & CO QCT (QUANTA) cloud technology SEA…" at bounding box center [901, 457] width 320 height 230
click at [912, 369] on p "[PERSON_NAME] & CO" at bounding box center [900, 381] width 311 height 25
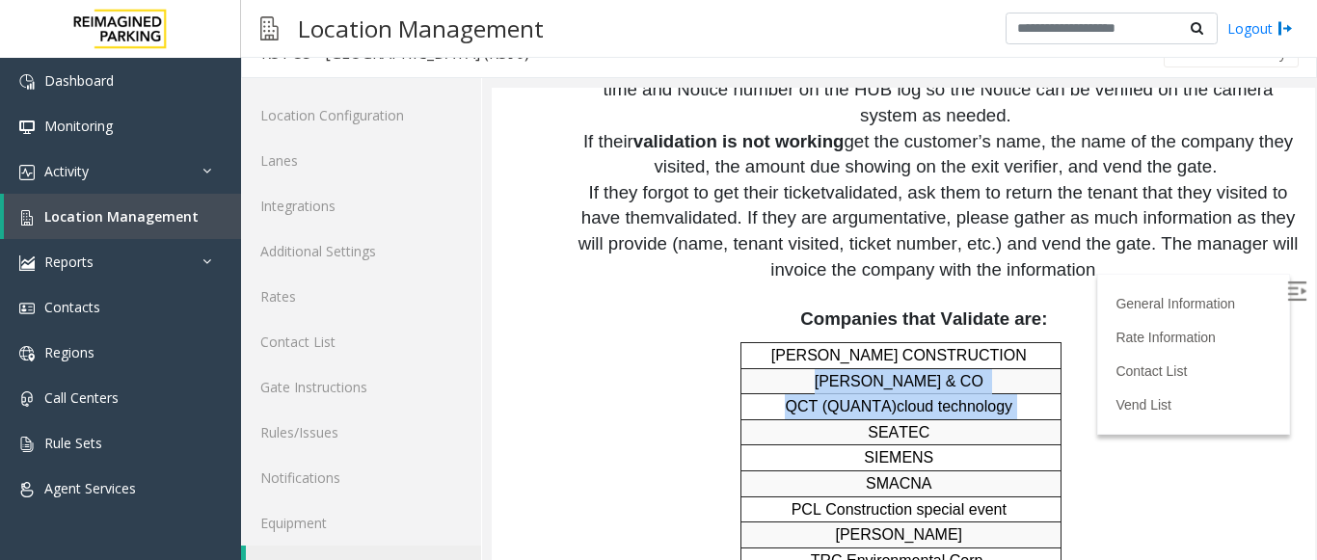
drag, startPoint x: 807, startPoint y: 299, endPoint x: 1005, endPoint y: 322, distance: 199.9
click at [1005, 342] on tbody "[PERSON_NAME] CONSTRUCTION [PERSON_NAME] & CO QCT (QUANTA) cloud technology SEA…" at bounding box center [901, 457] width 320 height 230
click at [966, 398] on span "cloud technology" at bounding box center [954, 406] width 116 height 16
